Goal: Information Seeking & Learning: Find specific fact

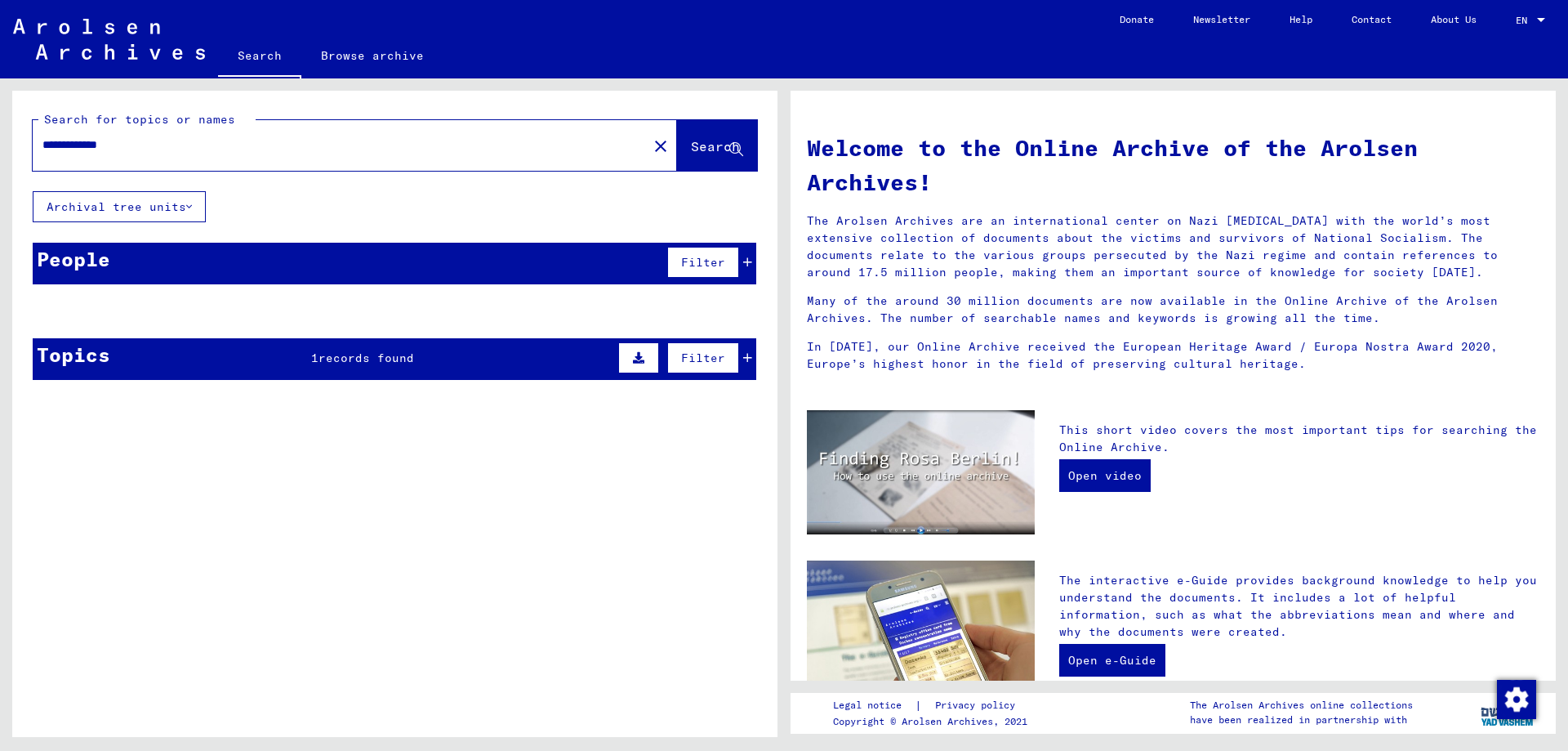
type input "**********"
click at [291, 258] on div "People 1 records found Filter" at bounding box center [395, 263] width 723 height 42
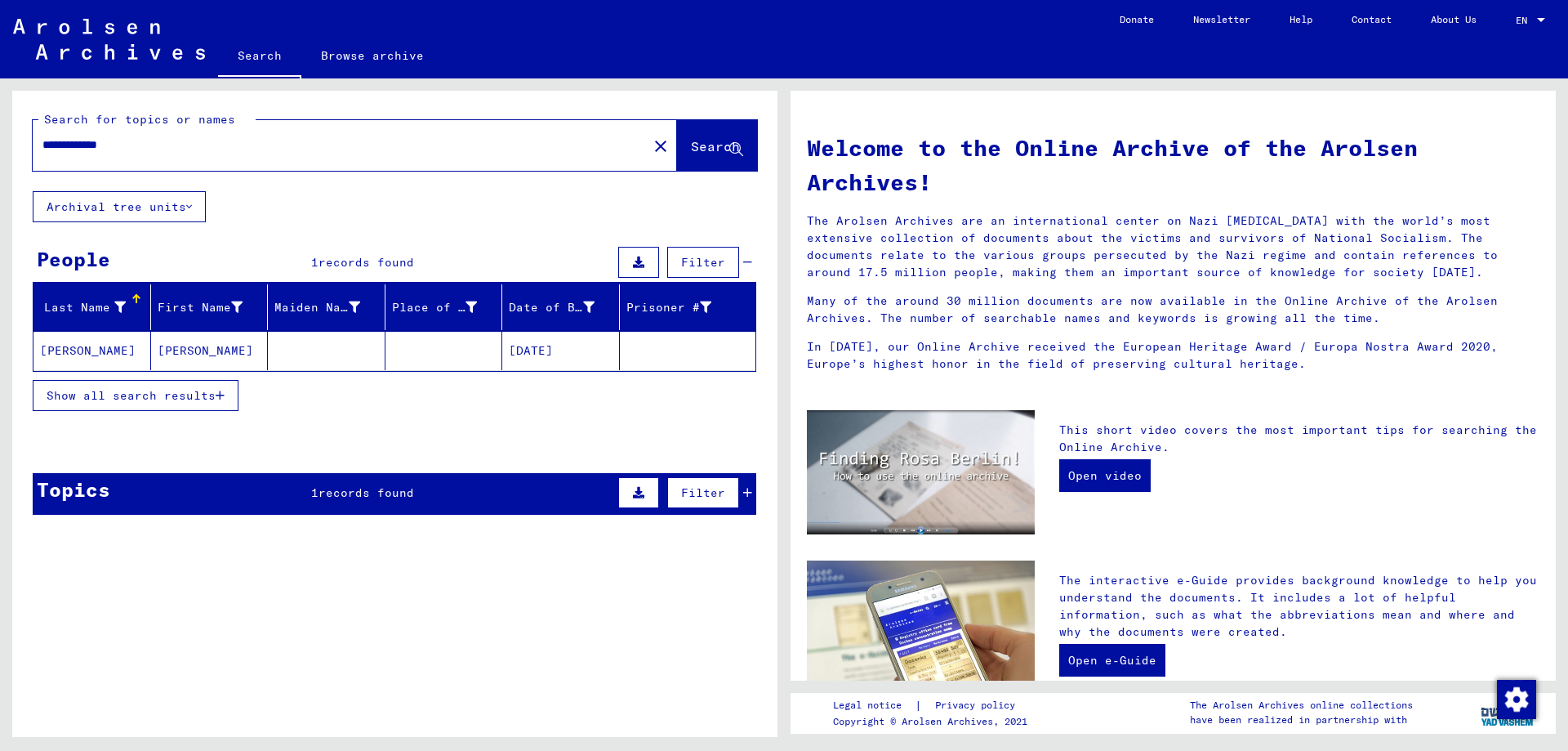
click at [268, 354] on mat-cell at bounding box center [326, 350] width 118 height 39
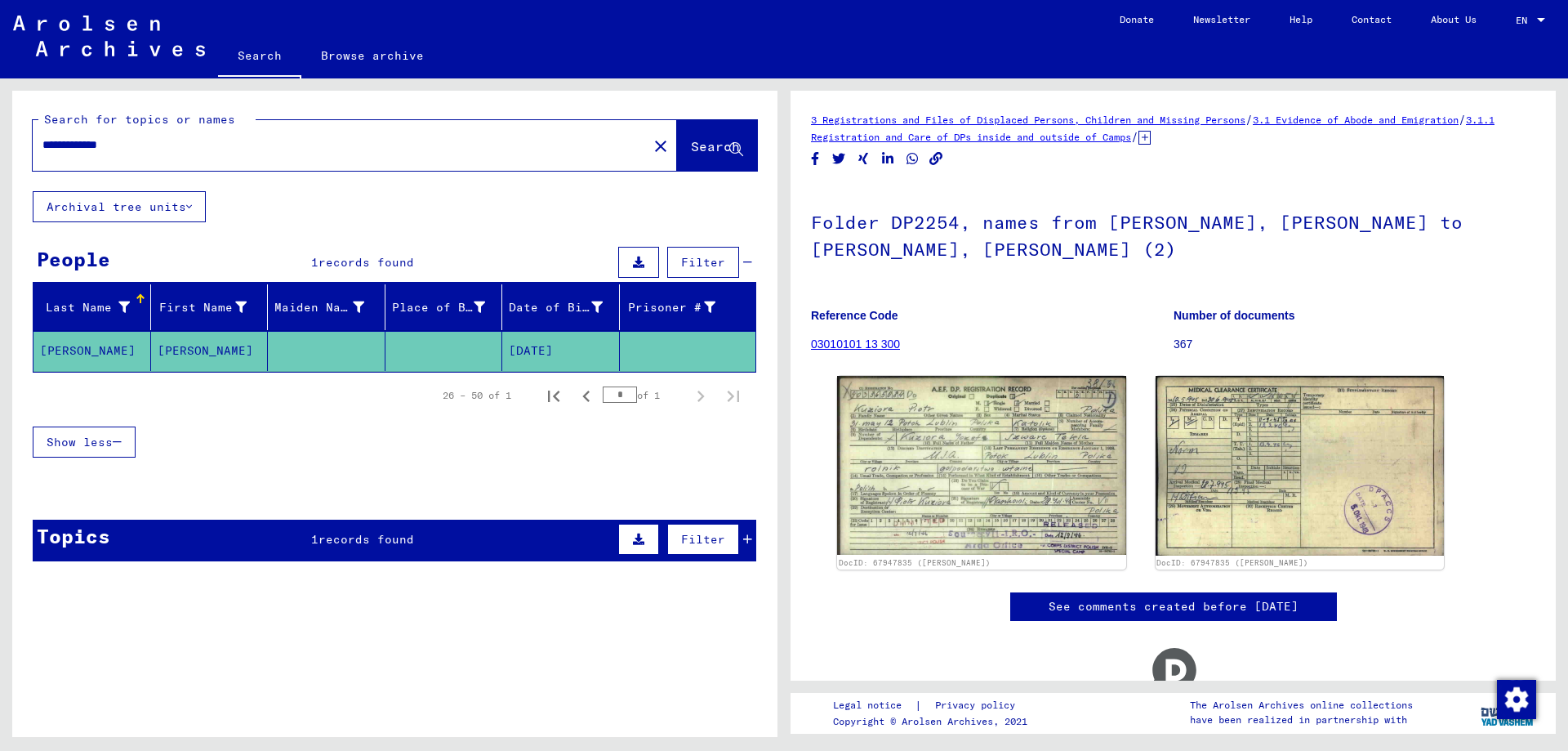
click at [313, 534] on span "1" at bounding box center [314, 539] width 7 height 15
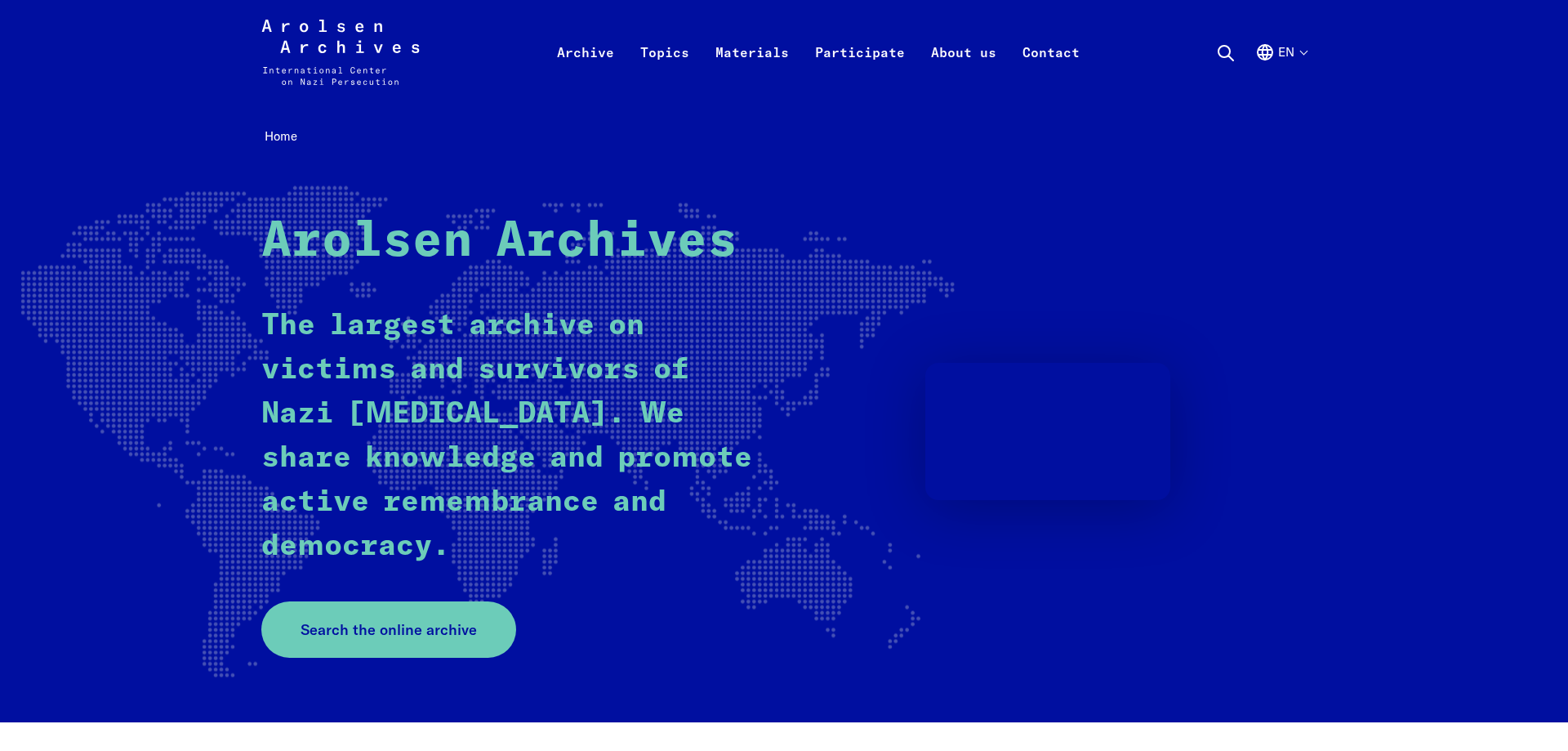
drag, startPoint x: 235, startPoint y: 149, endPoint x: 0, endPoint y: -21, distance: 290.0
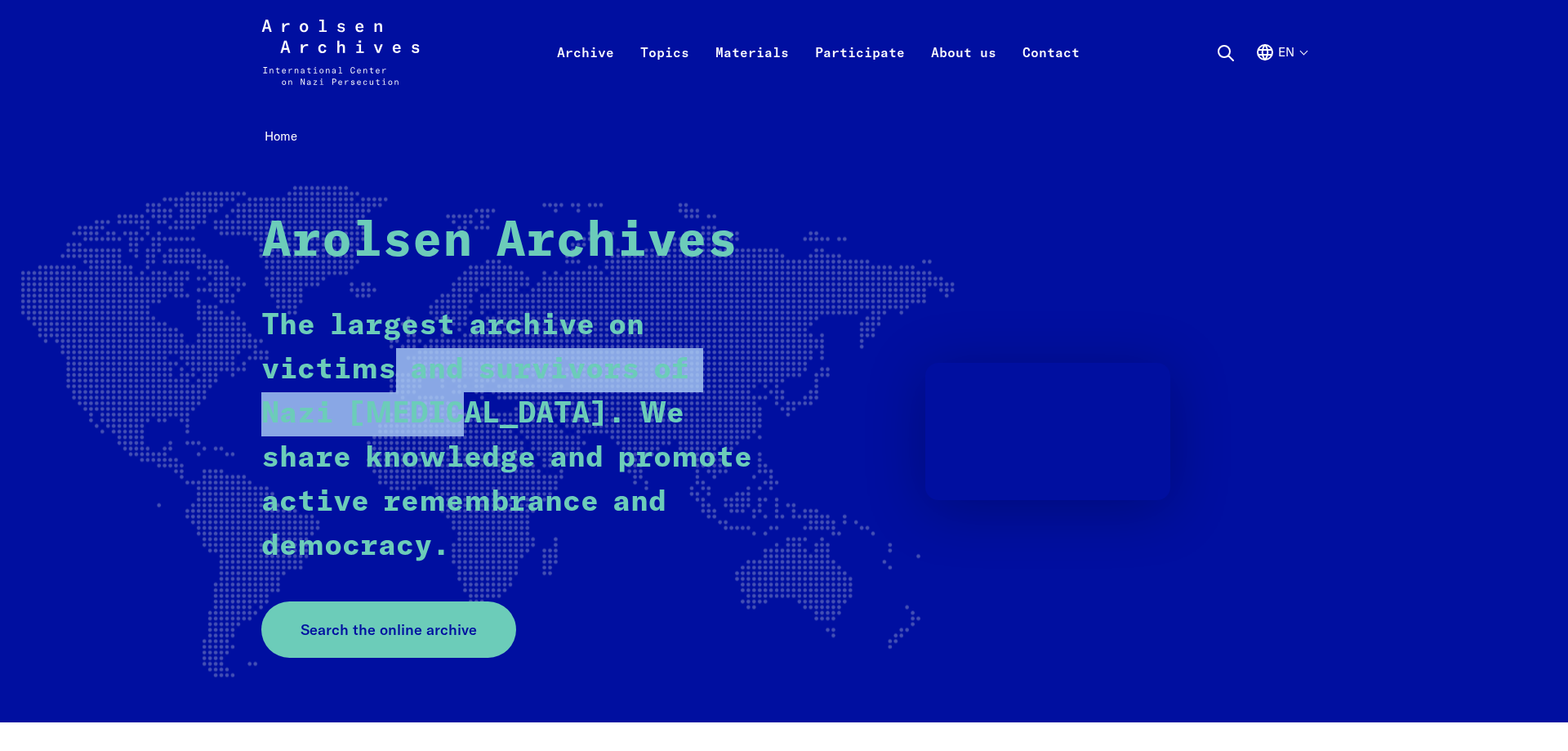
drag, startPoint x: 397, startPoint y: 363, endPoint x: 448, endPoint y: 408, distance: 68.0
click at [448, 408] on p "The largest archive on victims and survivors of Nazi persecution. We share know…" at bounding box center [508, 436] width 494 height 264
drag, startPoint x: 446, startPoint y: 413, endPoint x: 428, endPoint y: 392, distance: 27.7
click at [446, 414] on p "The largest archive on victims and survivors of Nazi persecution. We share know…" at bounding box center [508, 436] width 494 height 264
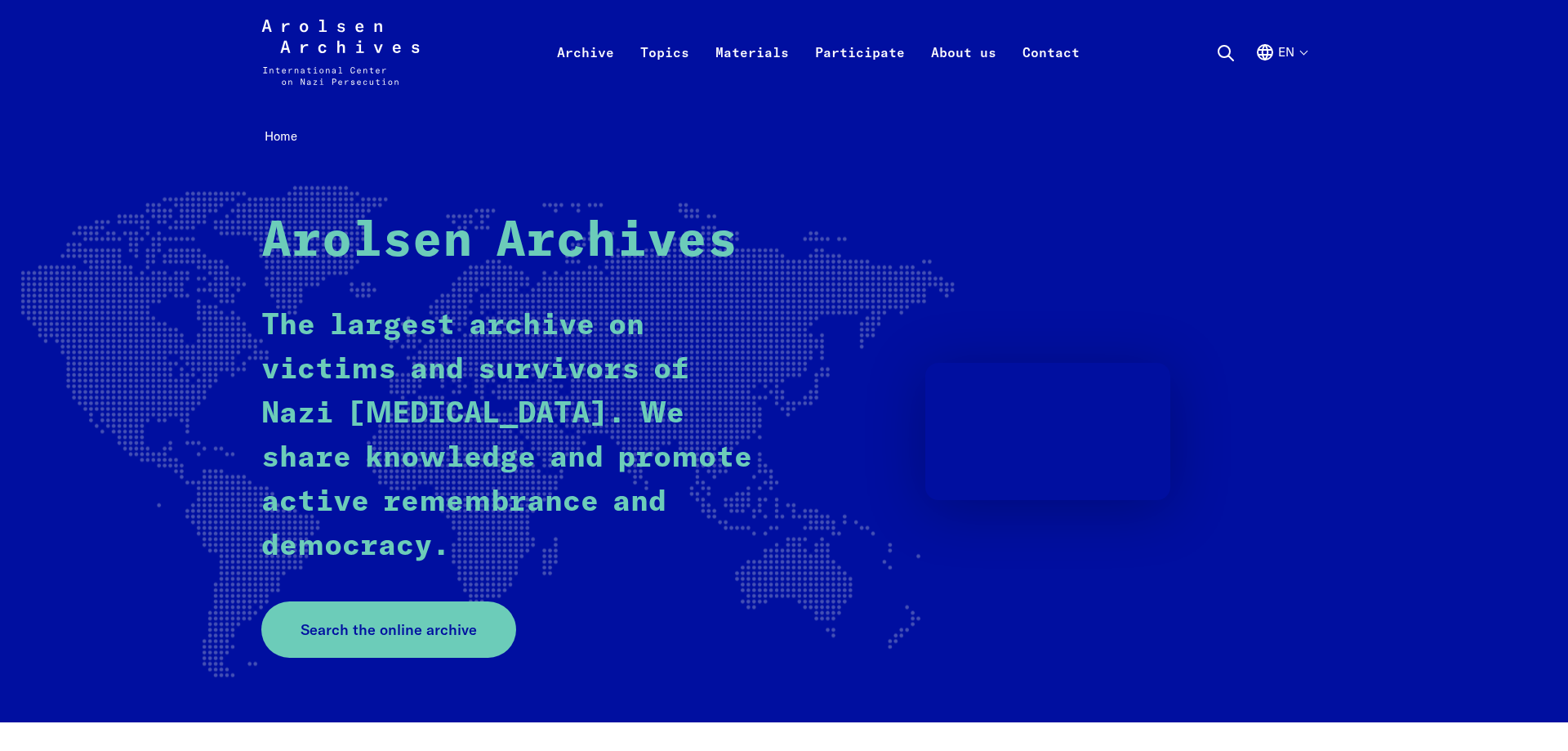
click at [287, 221] on strong "Arolsen Archives" at bounding box center [499, 242] width 476 height 49
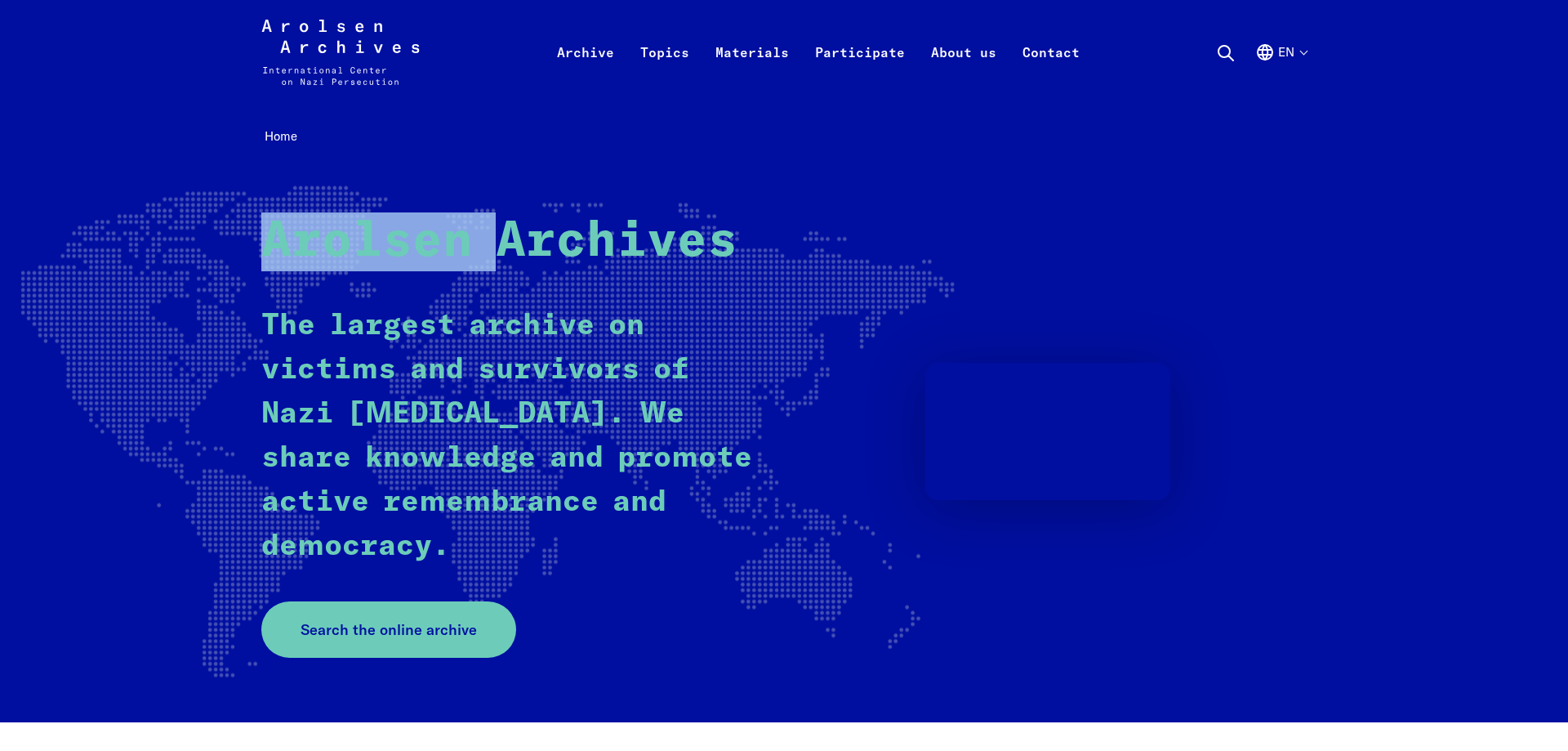
click at [287, 221] on strong "Arolsen Archives" at bounding box center [499, 242] width 476 height 49
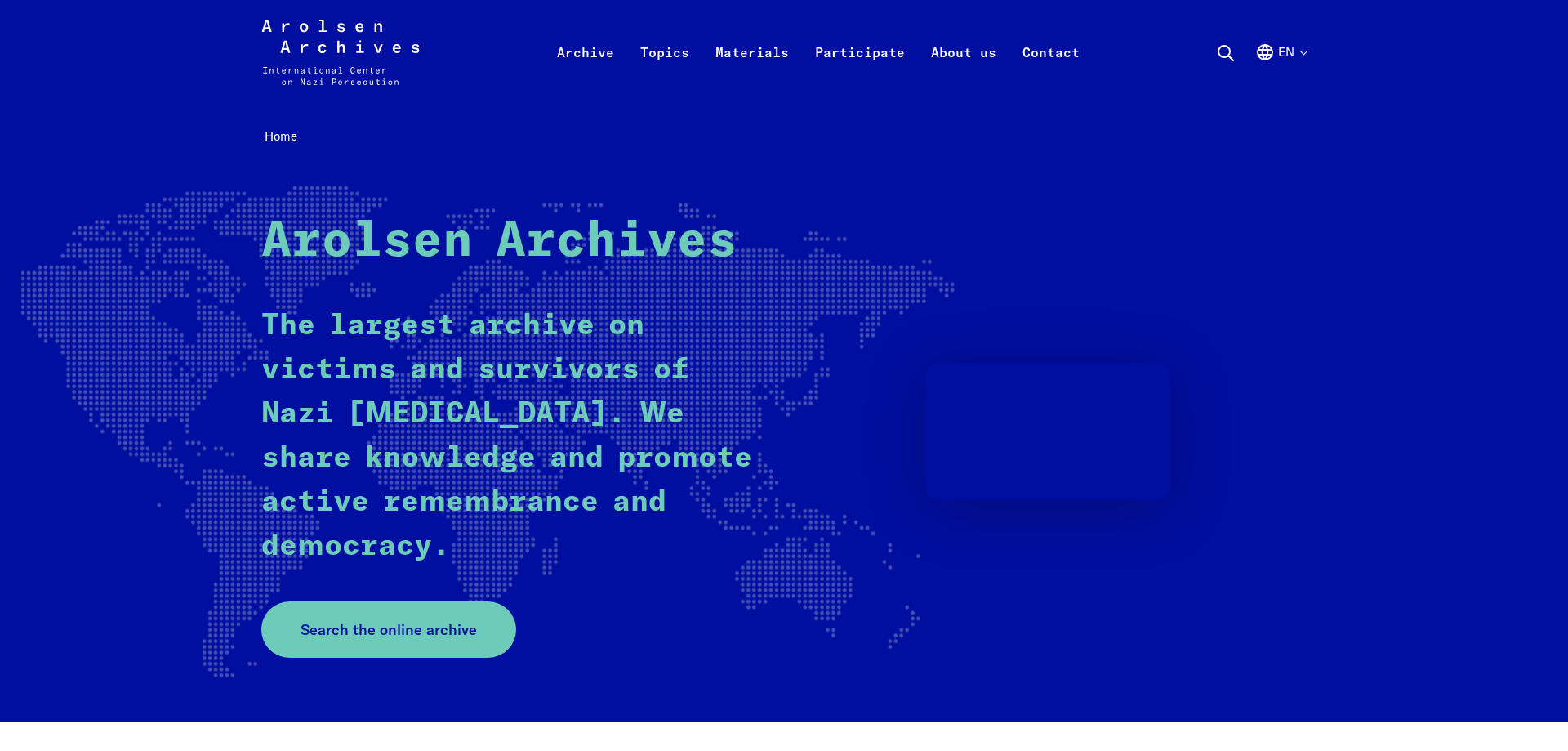
click at [287, 221] on strong "Arolsen Archives" at bounding box center [499, 242] width 476 height 49
click at [303, 252] on strong "Arolsen Archives" at bounding box center [499, 242] width 476 height 49
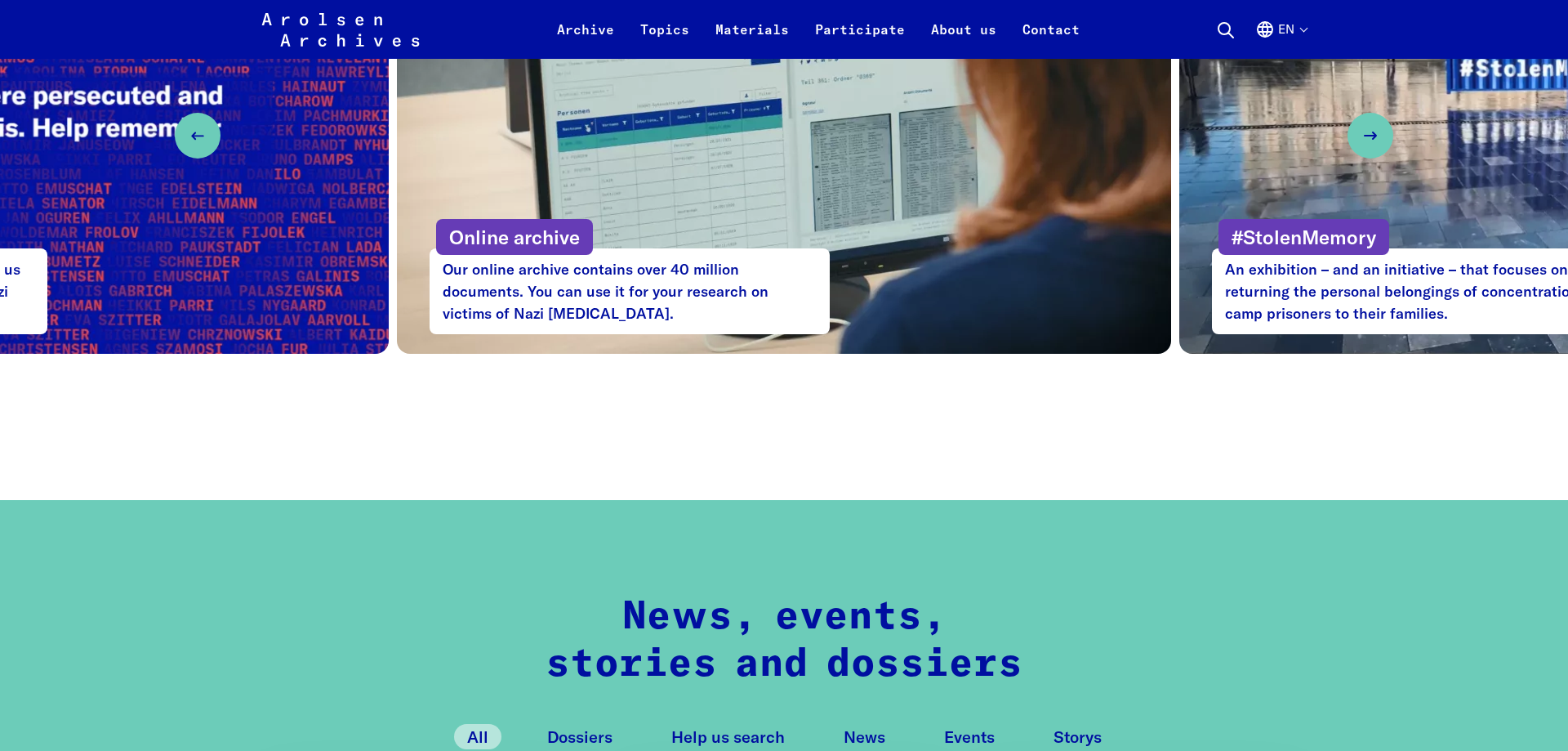
scroll to position [750, 0]
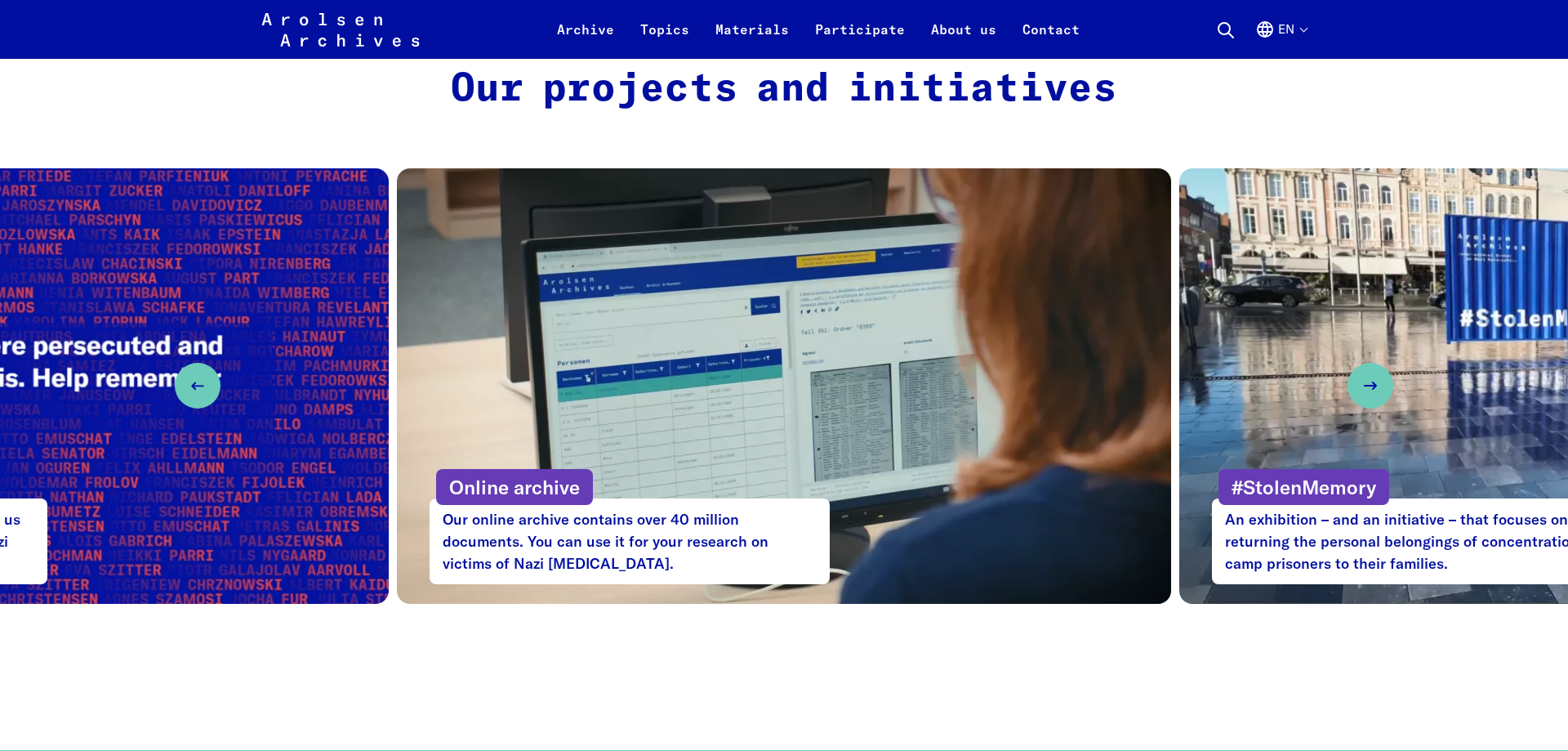
drag, startPoint x: 854, startPoint y: 575, endPoint x: 1005, endPoint y: 632, distance: 161.4
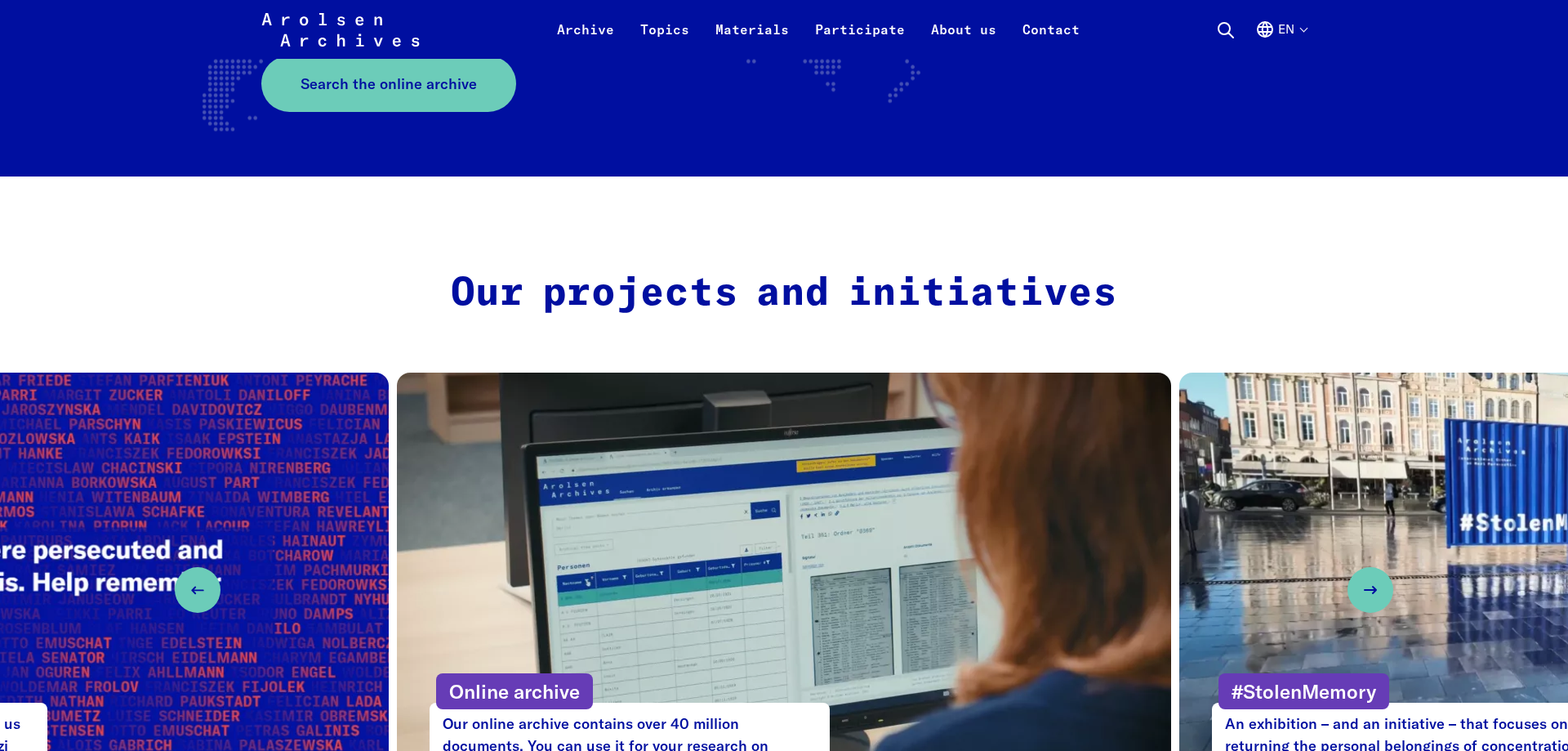
scroll to position [0, 0]
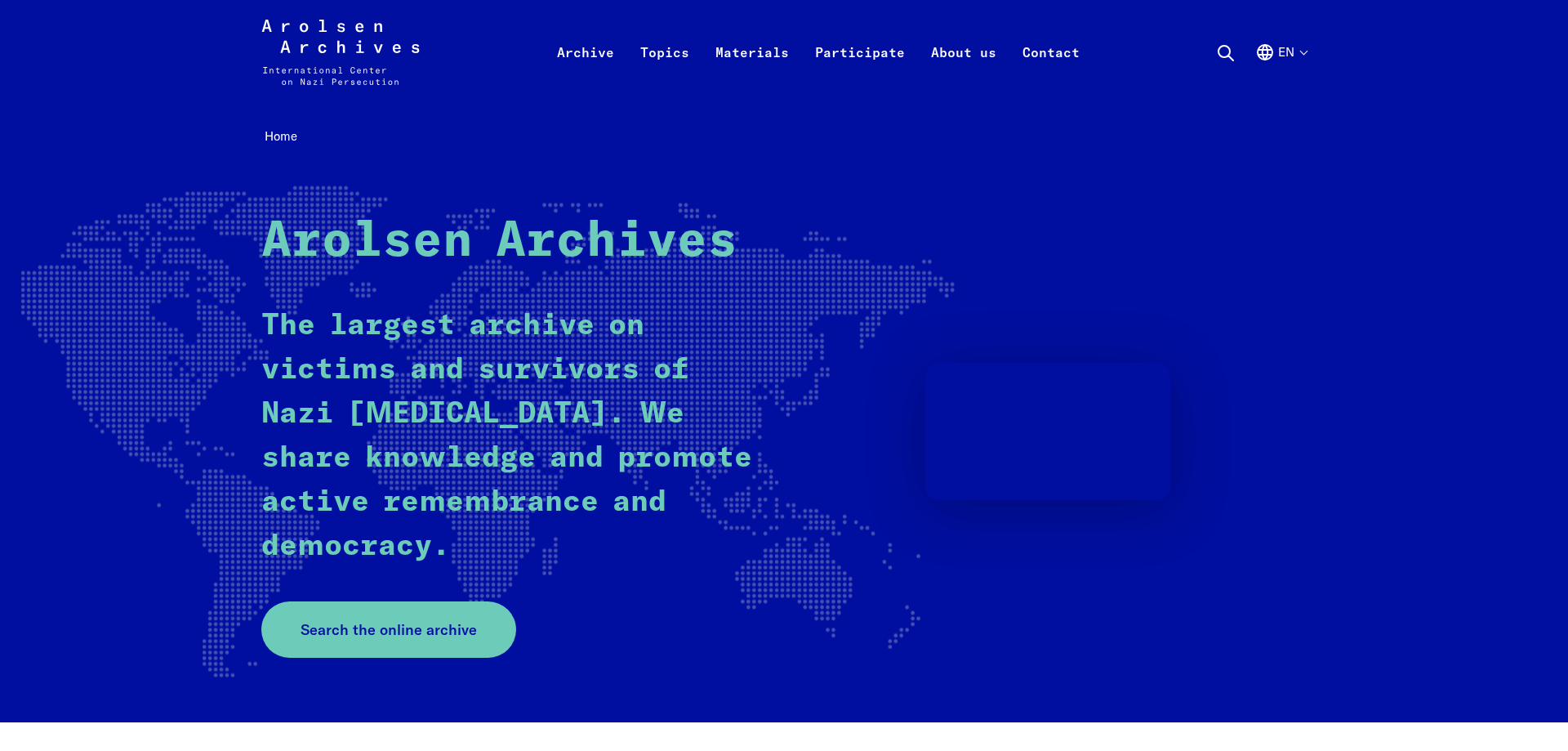
drag, startPoint x: 950, startPoint y: 697, endPoint x: 97, endPoint y: 12, distance: 1094.0
drag, startPoint x: 8, startPoint y: 569, endPoint x: 1354, endPoint y: -92, distance: 1499.5
click at [1234, 46] on icon at bounding box center [1225, 53] width 20 height 20
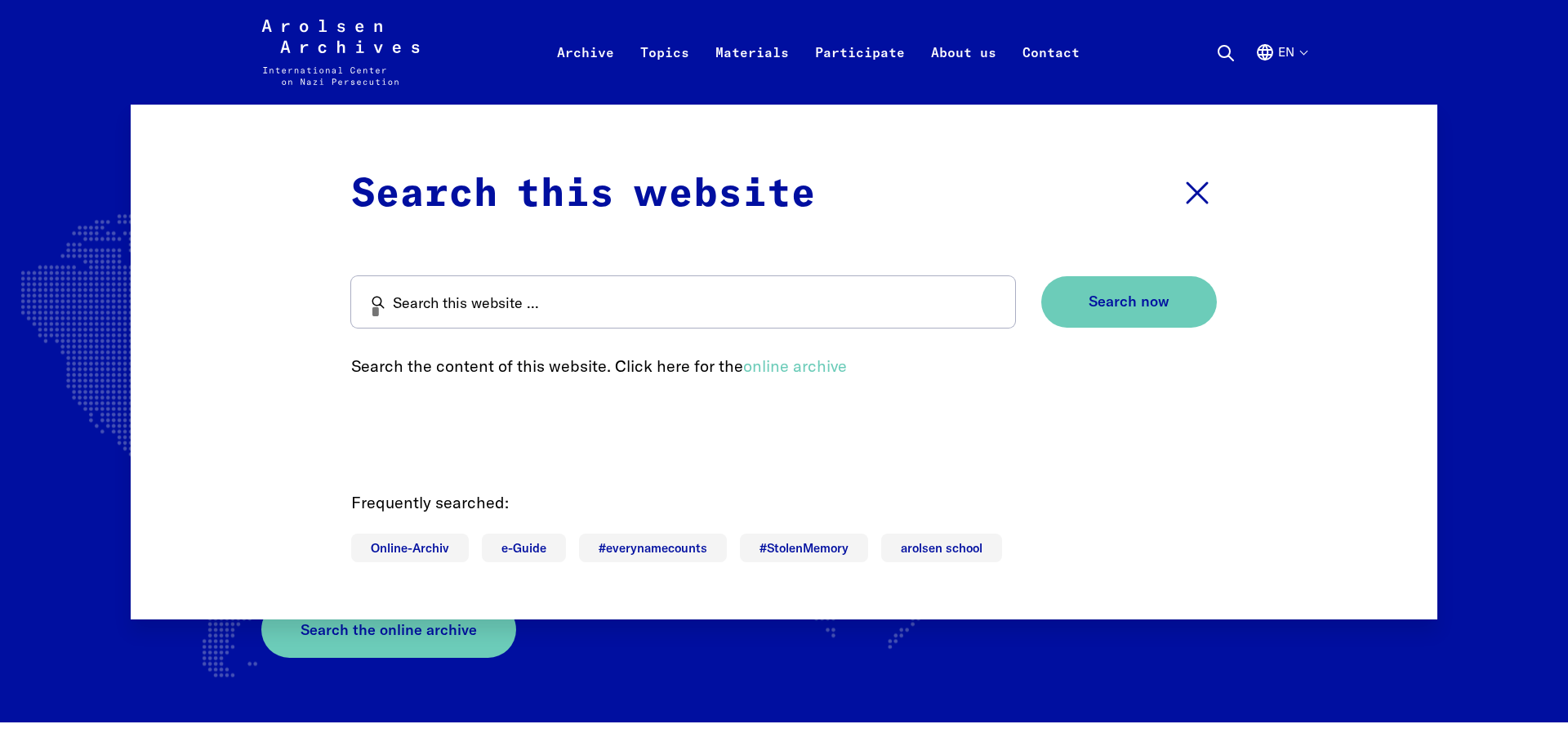
click at [683, 333] on focus-trap "Search this website Close search Search this website ... Search now Search the …" at bounding box center [784, 362] width 866 height 395
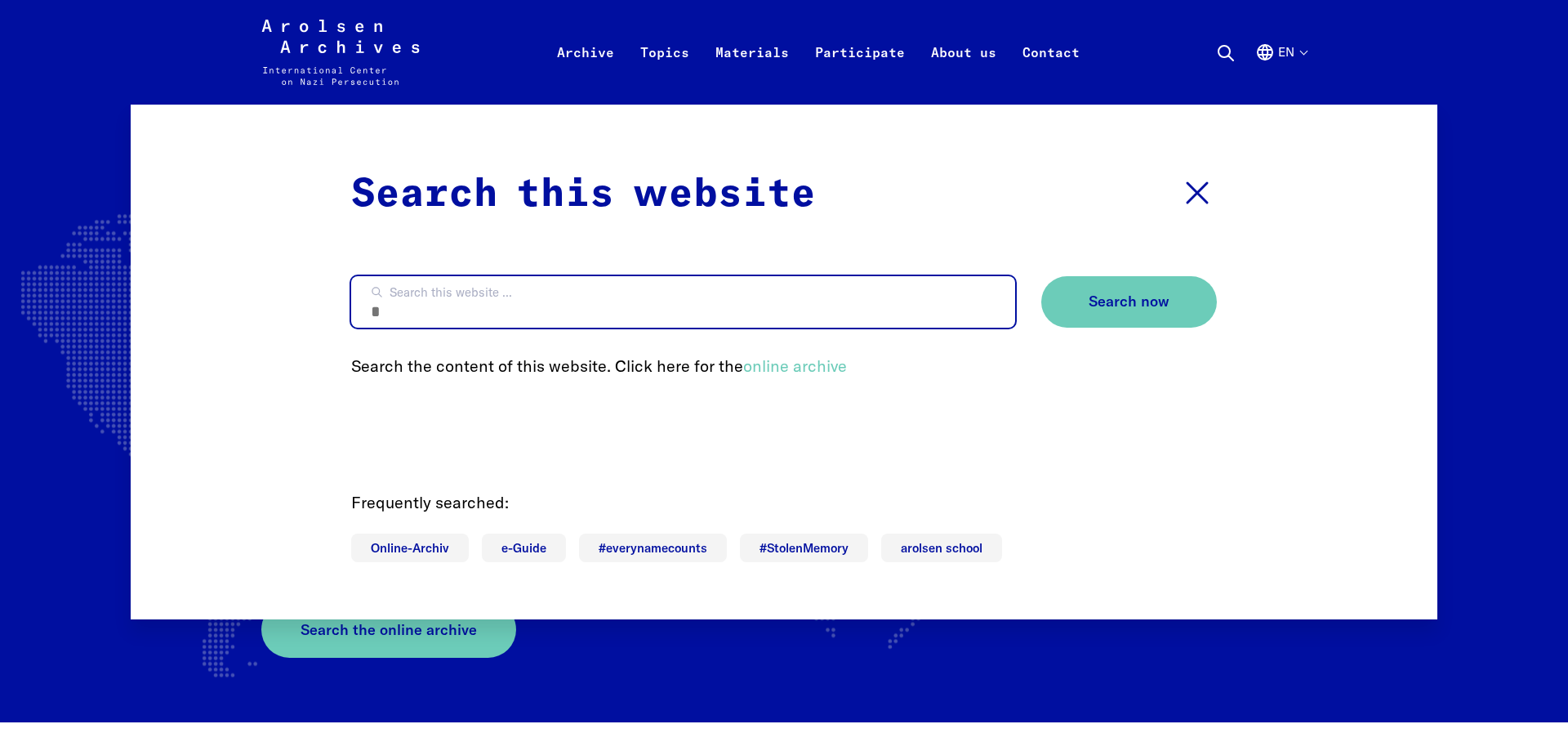
click at [649, 315] on input "Search this website ..." at bounding box center [682, 302] width 664 height 51
type input "********"
click at [1041, 276] on button "Search now" at bounding box center [1129, 302] width 176 height 51
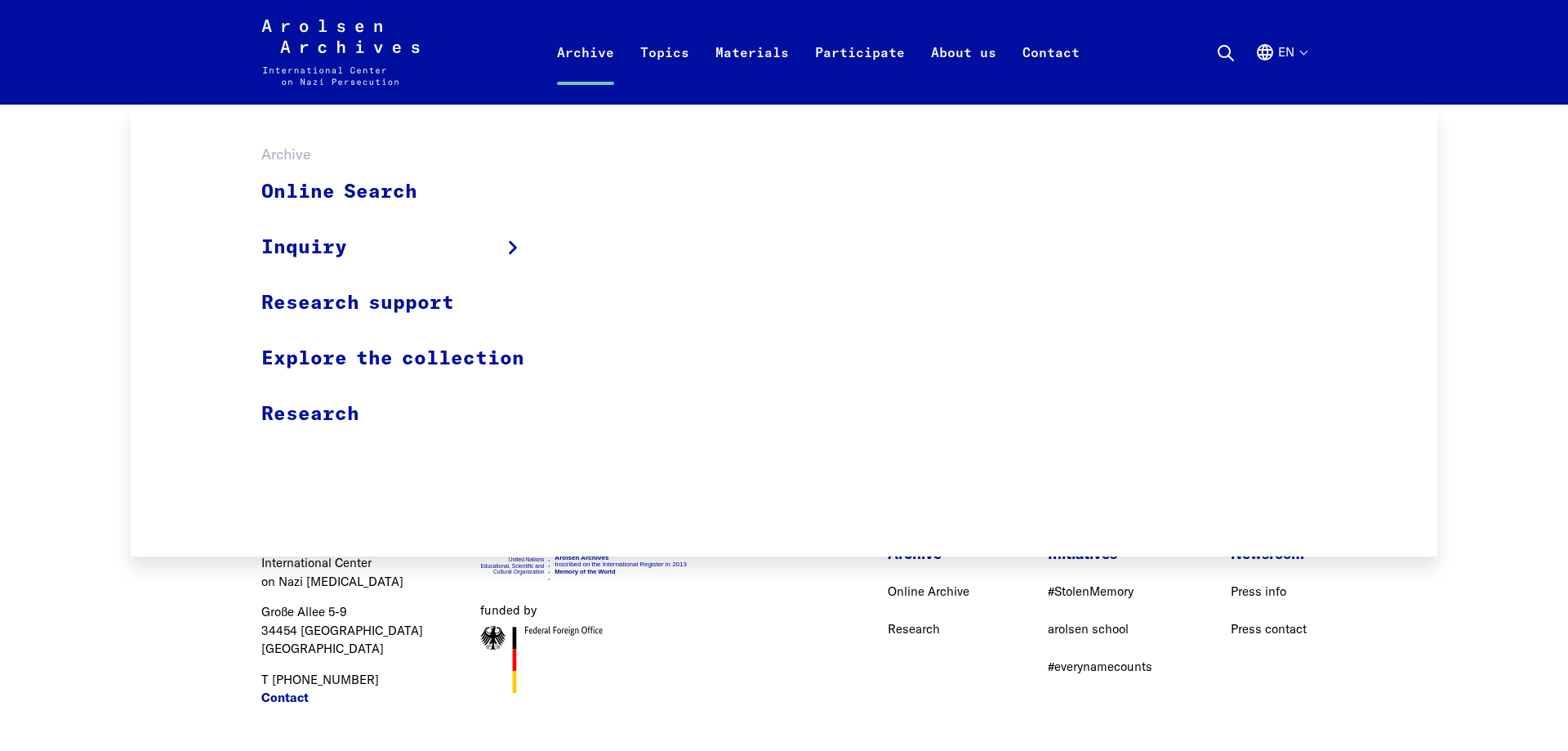
click at [562, 57] on link "Archive" at bounding box center [585, 72] width 83 height 66
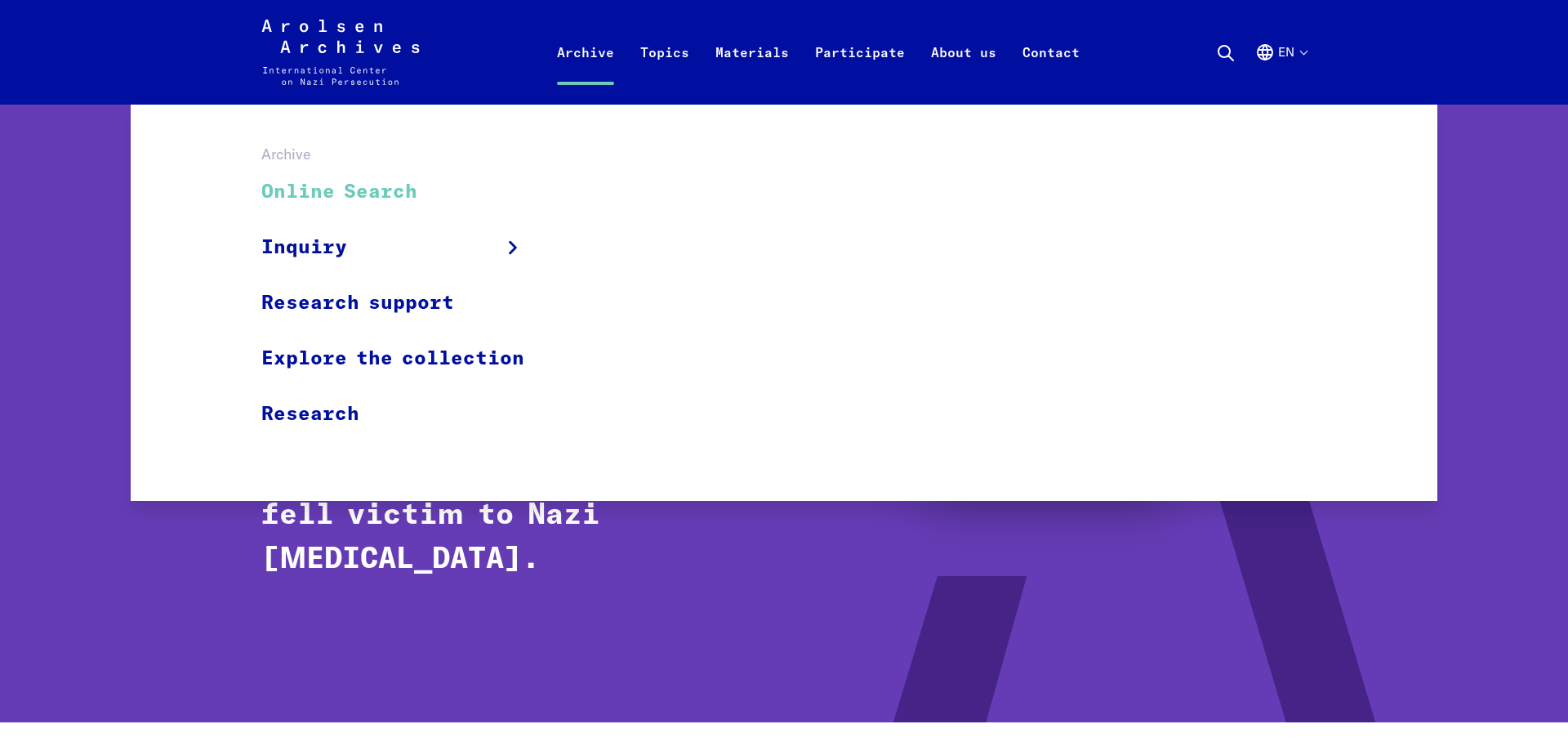
click at [358, 201] on link "Online Search" at bounding box center [404, 192] width 284 height 55
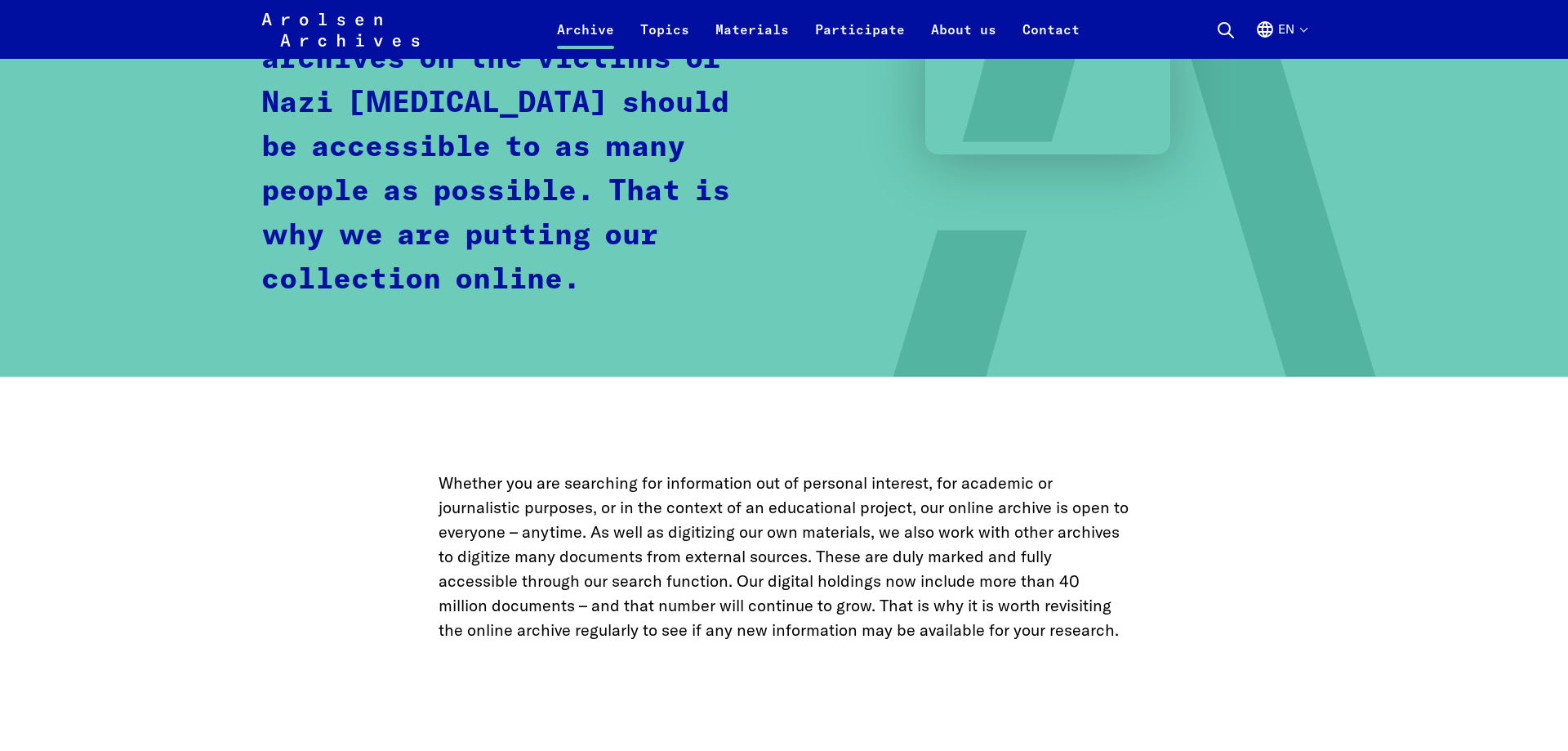
scroll to position [833, 0]
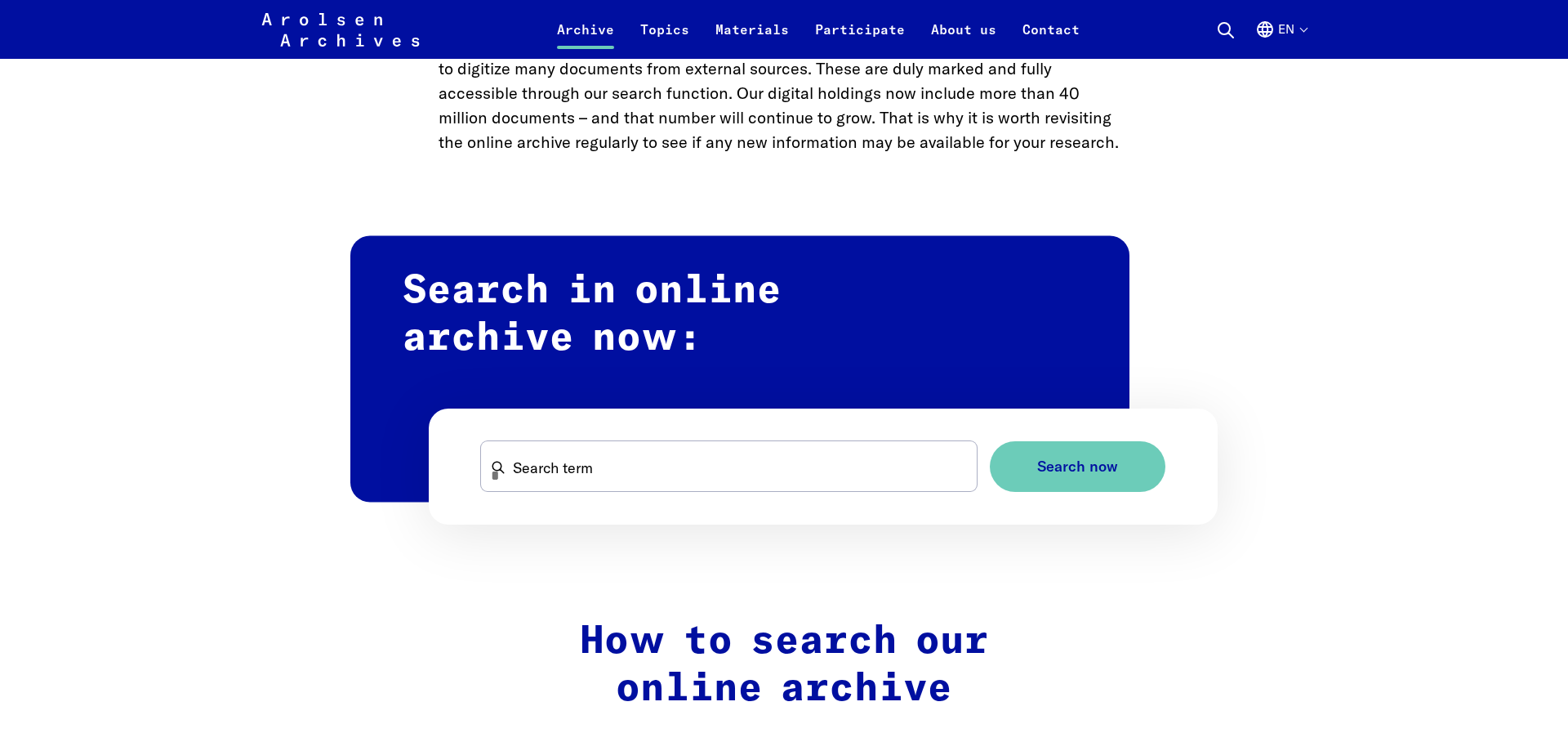
click at [641, 433] on form "Search term Search now" at bounding box center [823, 467] width 789 height 117
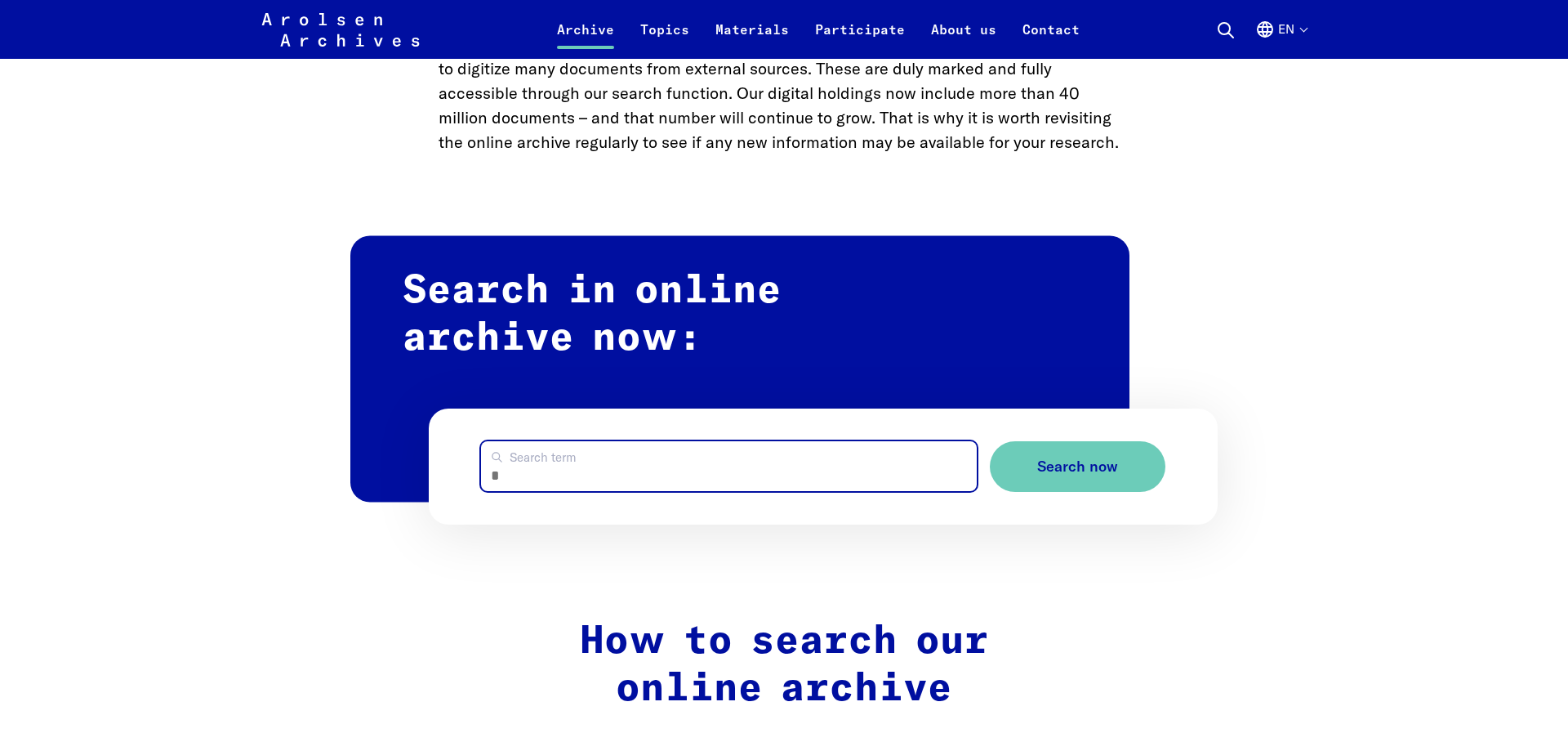
click at [642, 458] on input "Search term" at bounding box center [729, 466] width 496 height 50
type input "*******"
click at [989, 441] on button "Search now" at bounding box center [1077, 467] width 176 height 51
